Goal: Navigation & Orientation: Find specific page/section

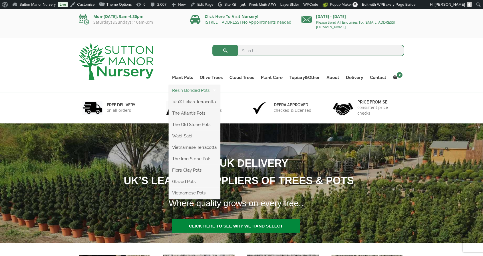
click at [190, 90] on link "Resin Bonded Pots" at bounding box center [194, 90] width 51 height 9
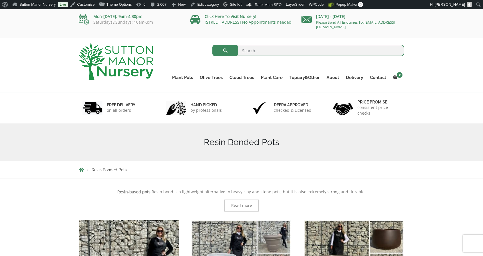
click at [110, 54] on img at bounding box center [116, 61] width 75 height 37
